Goal: Find specific page/section: Find specific page/section

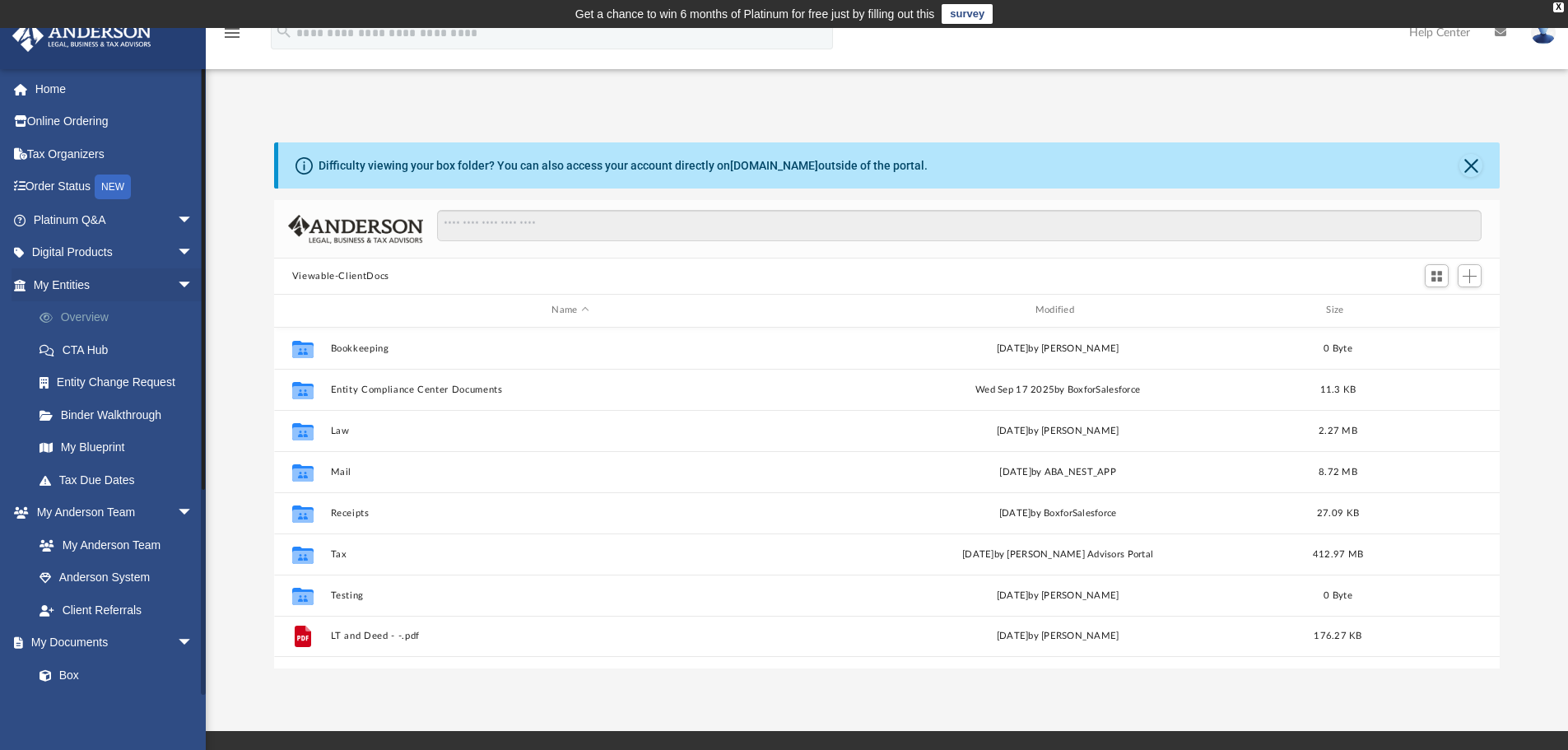
click at [75, 318] on link "Overview" at bounding box center [120, 318] width 195 height 33
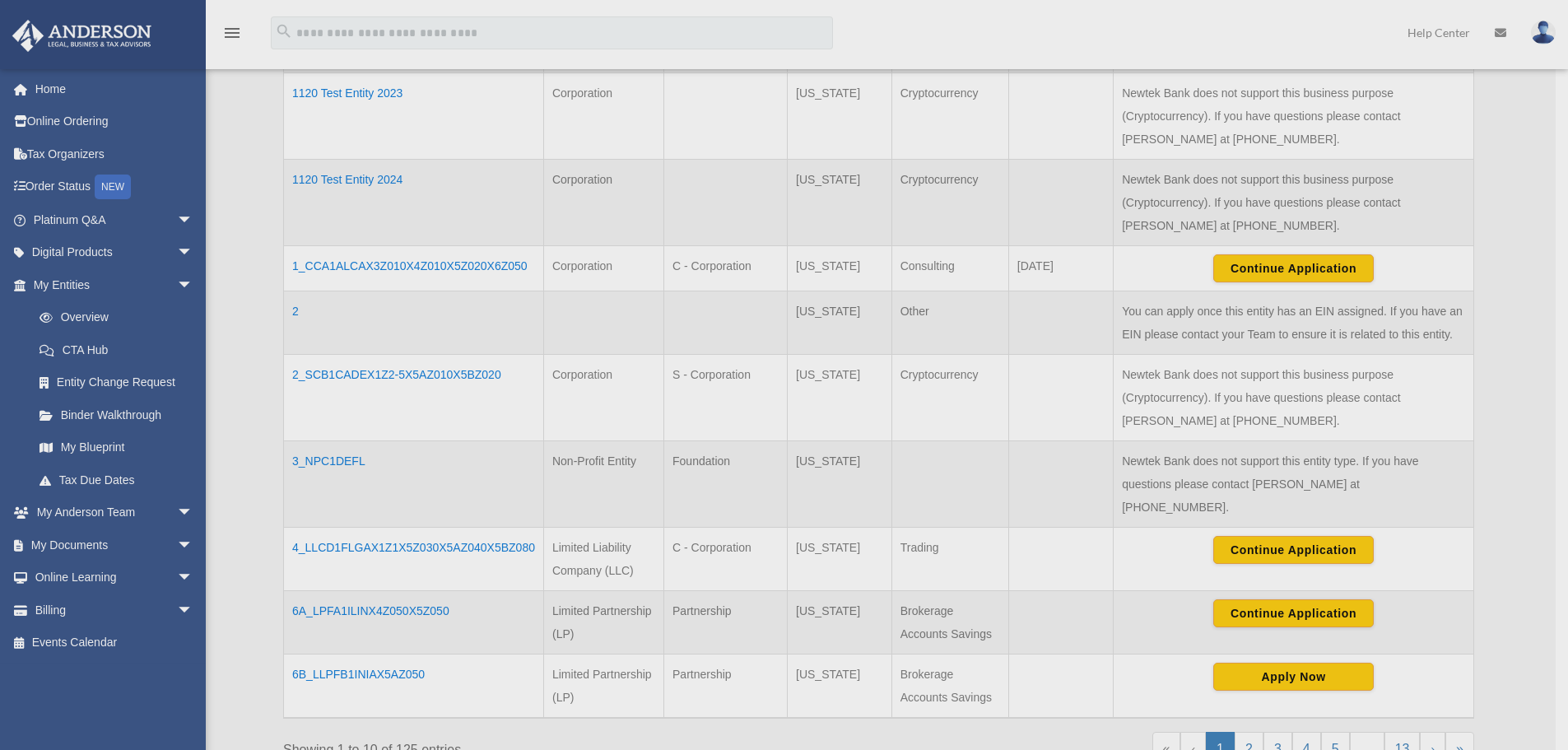
scroll to position [521, 0]
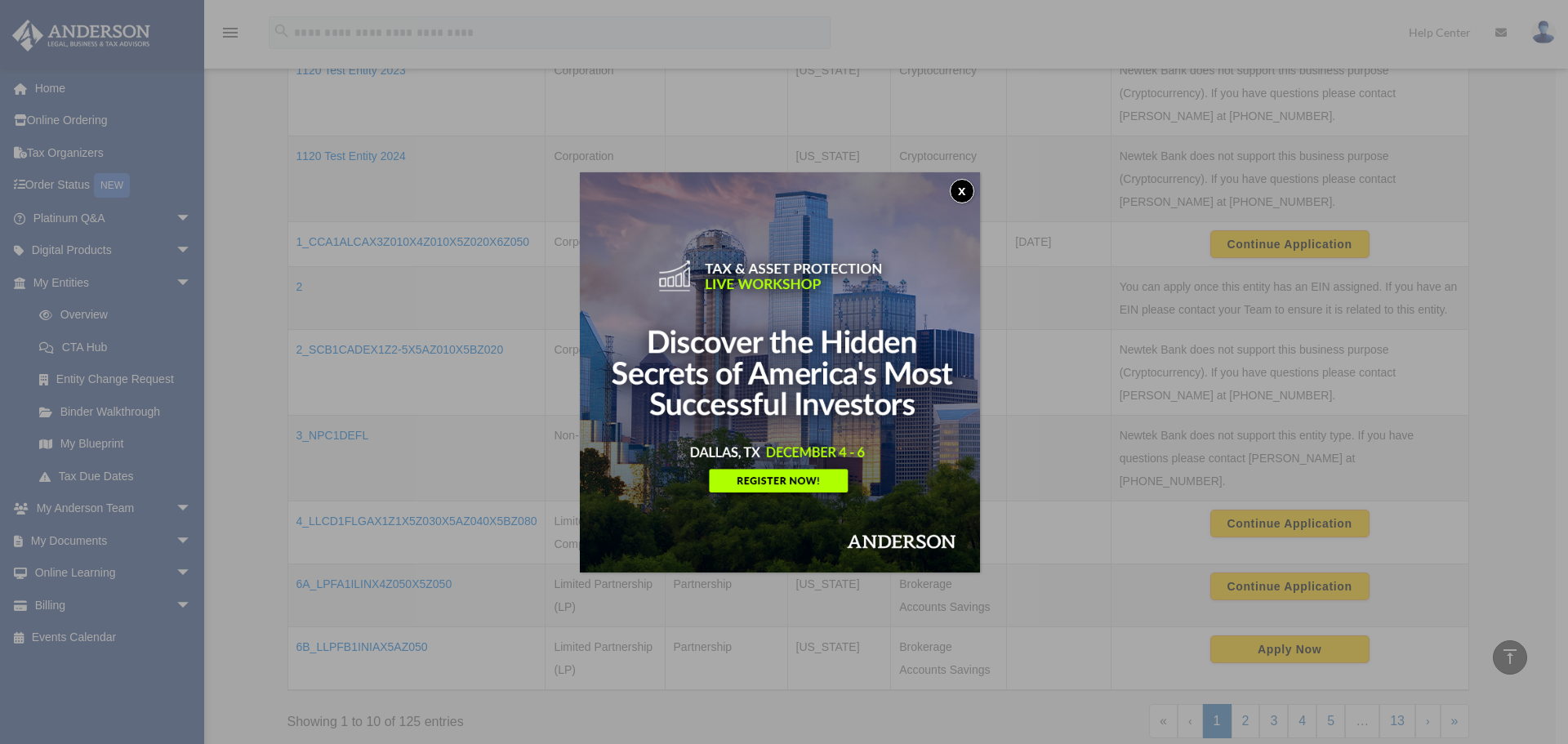
click at [971, 189] on button "x" at bounding box center [962, 192] width 25 height 25
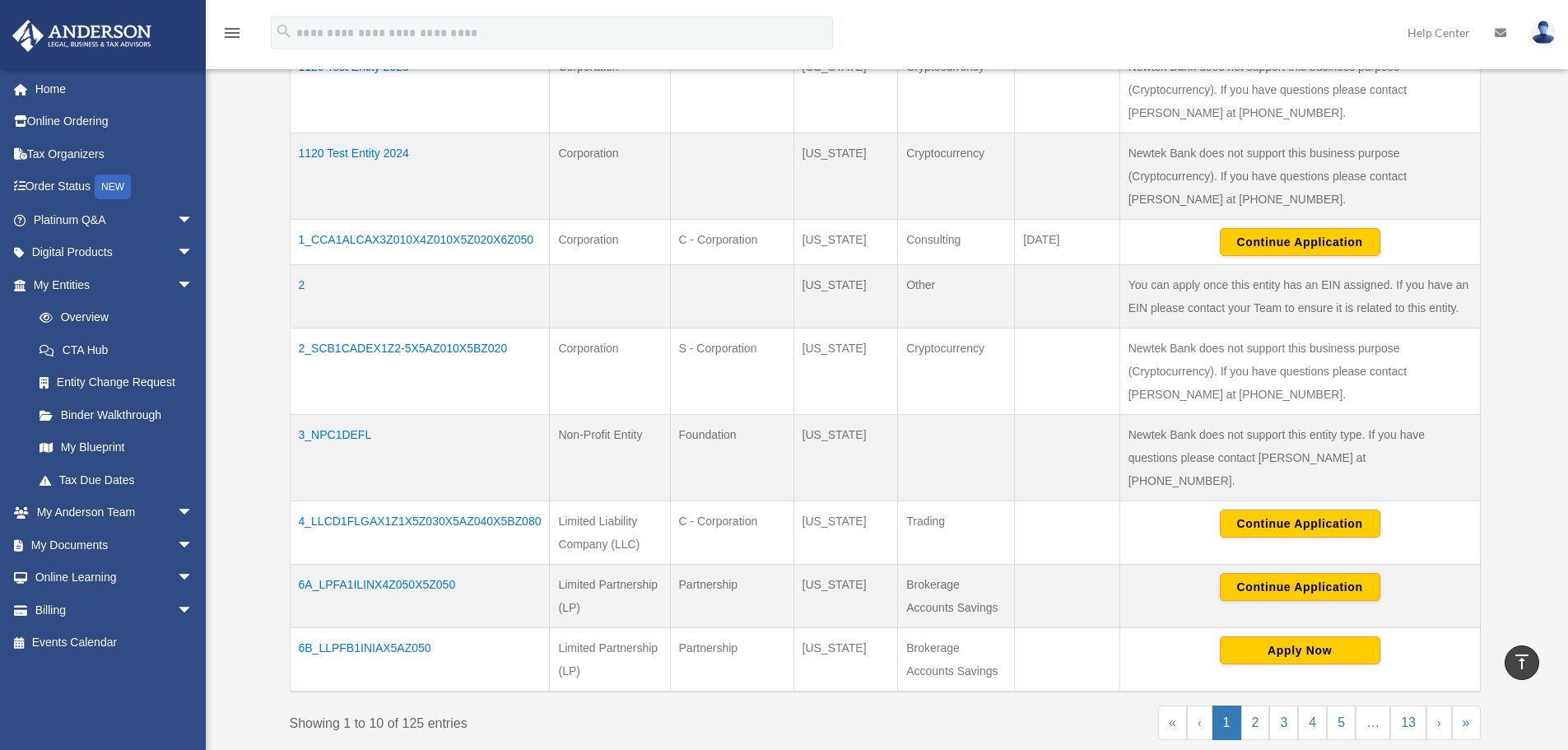
scroll to position [577, 0]
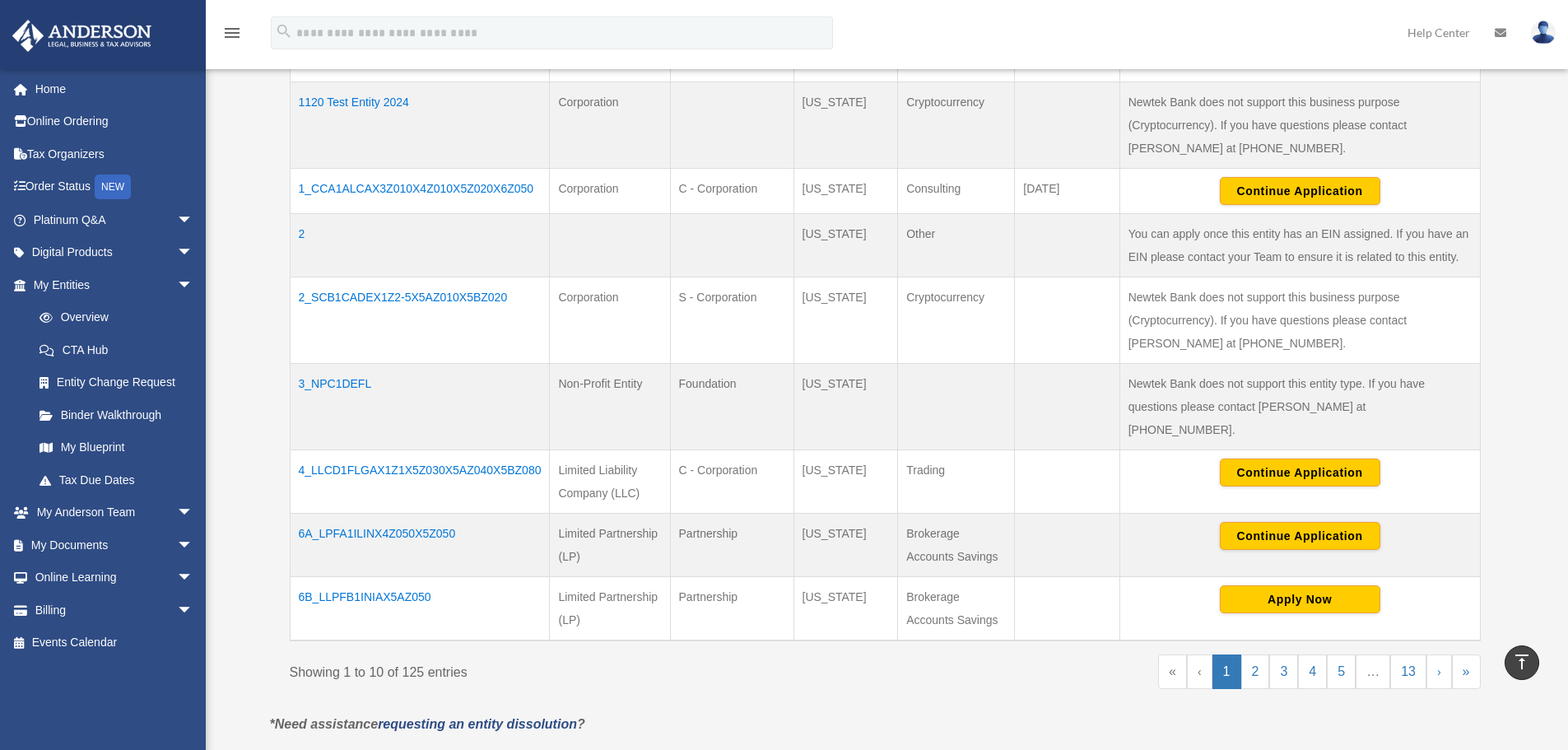
click at [331, 450] on td "4_LLCD1FLGAX1Z1X5Z030X5AZ040X5BZ080" at bounding box center [420, 481] width 260 height 63
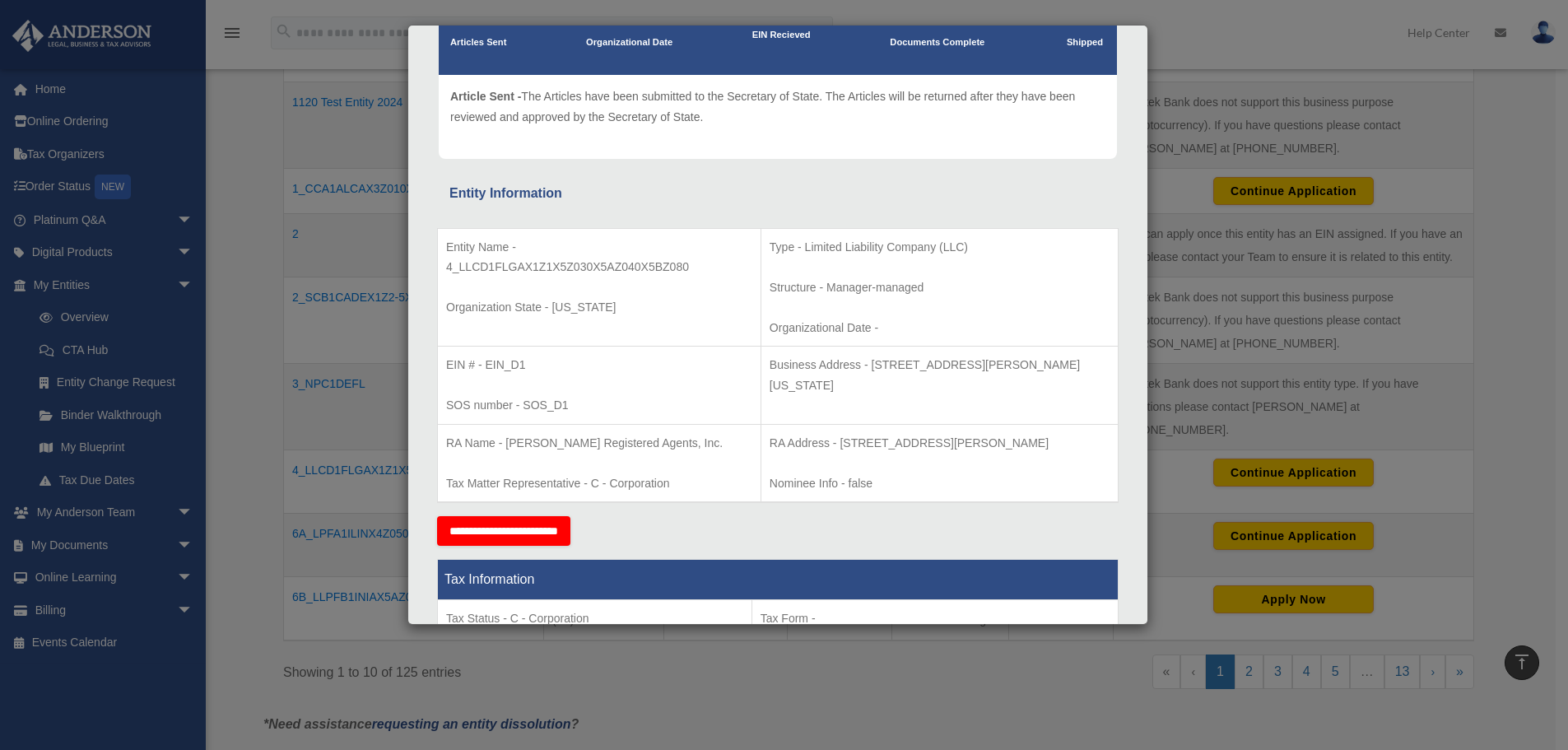
scroll to position [83, 0]
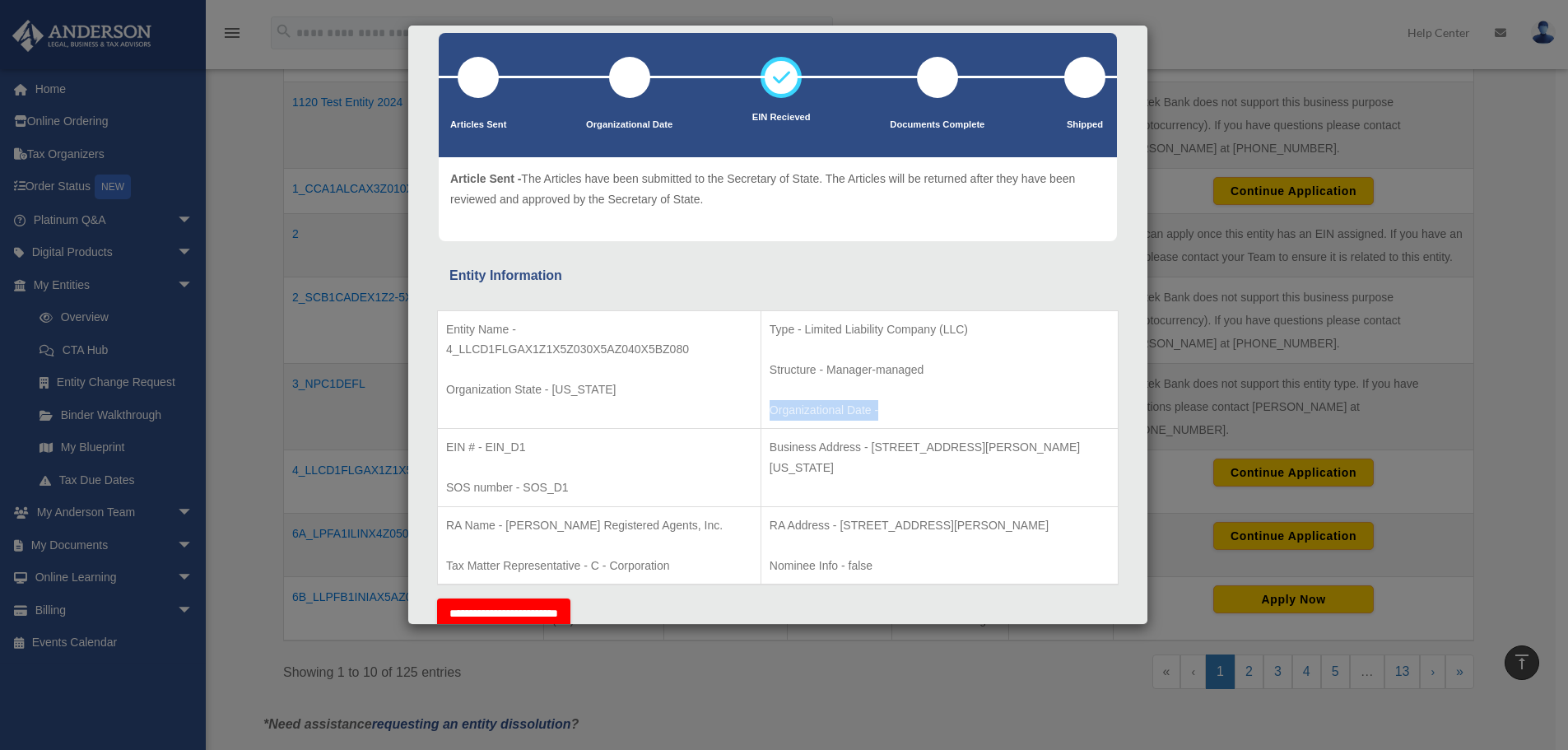
drag, startPoint x: 941, startPoint y: 410, endPoint x: 778, endPoint y: 402, distance: 163.2
click at [778, 402] on p "Organizational Date -" at bounding box center [939, 410] width 340 height 20
click at [236, 77] on div "Details × Articles Sent Organizational Date" at bounding box center [784, 375] width 1568 height 750
